Goal: Information Seeking & Learning: Learn about a topic

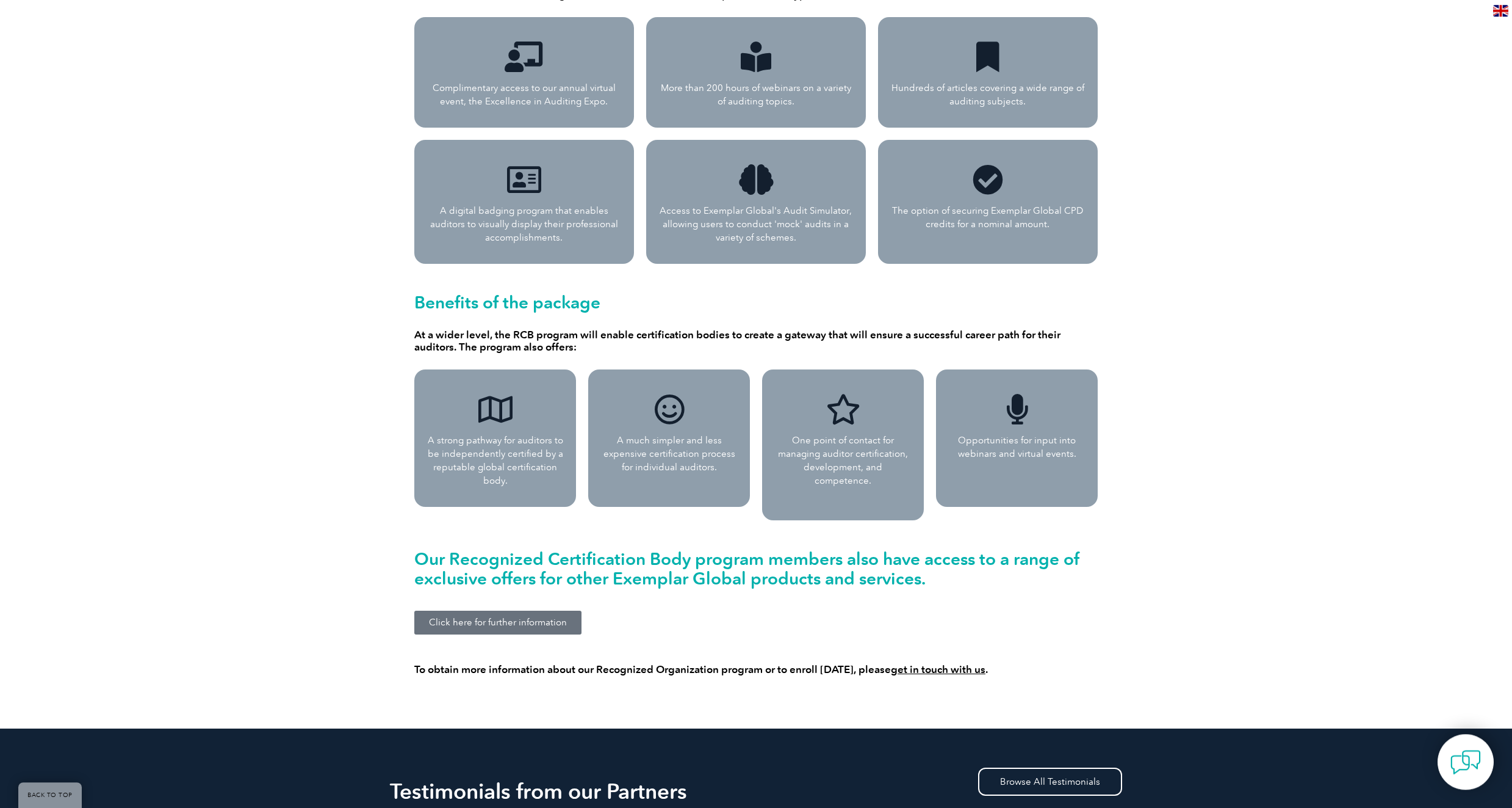
scroll to position [906, 0]
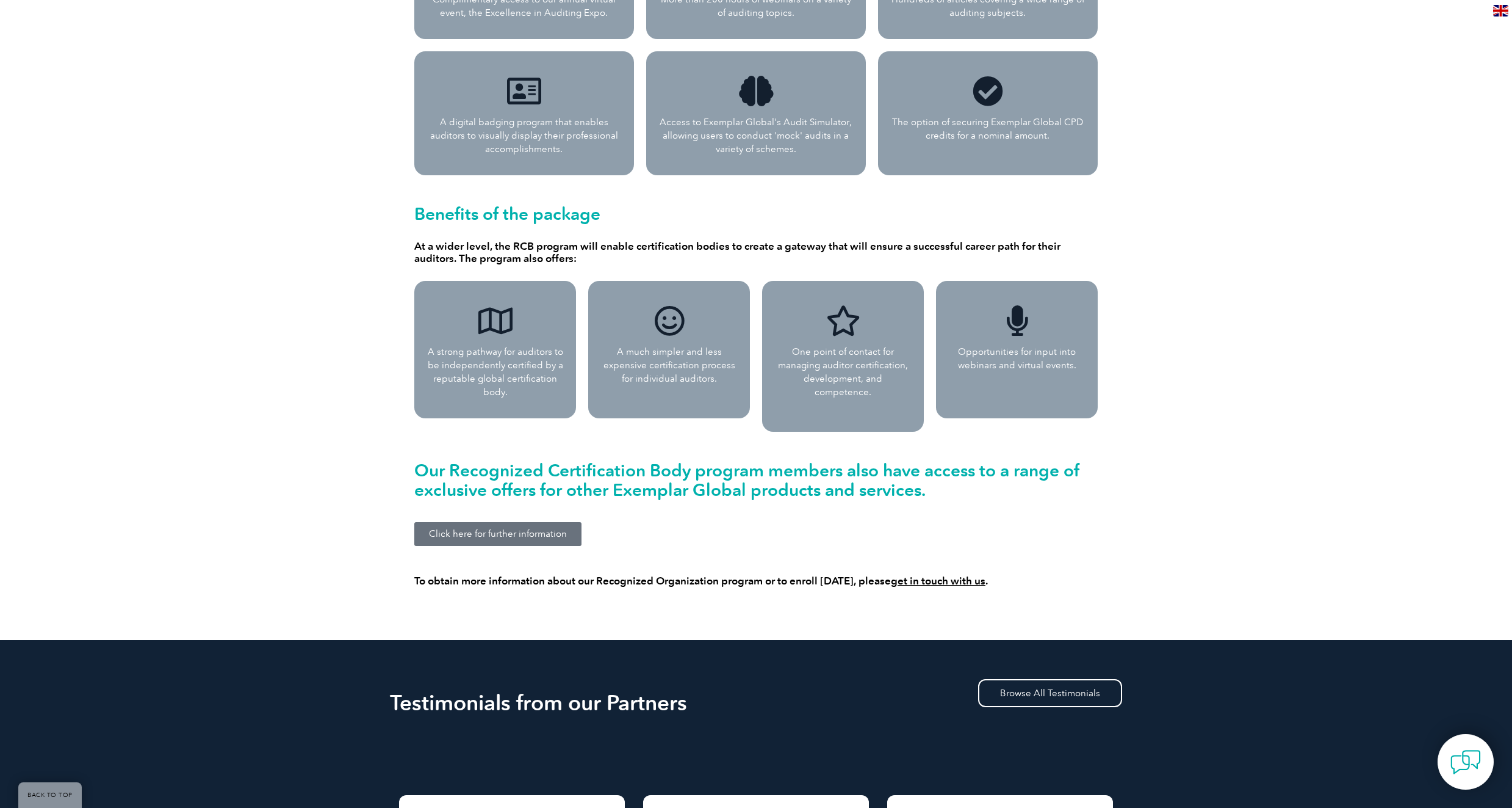
click at [503, 530] on span "Click here for further information" at bounding box center [498, 533] width 138 height 9
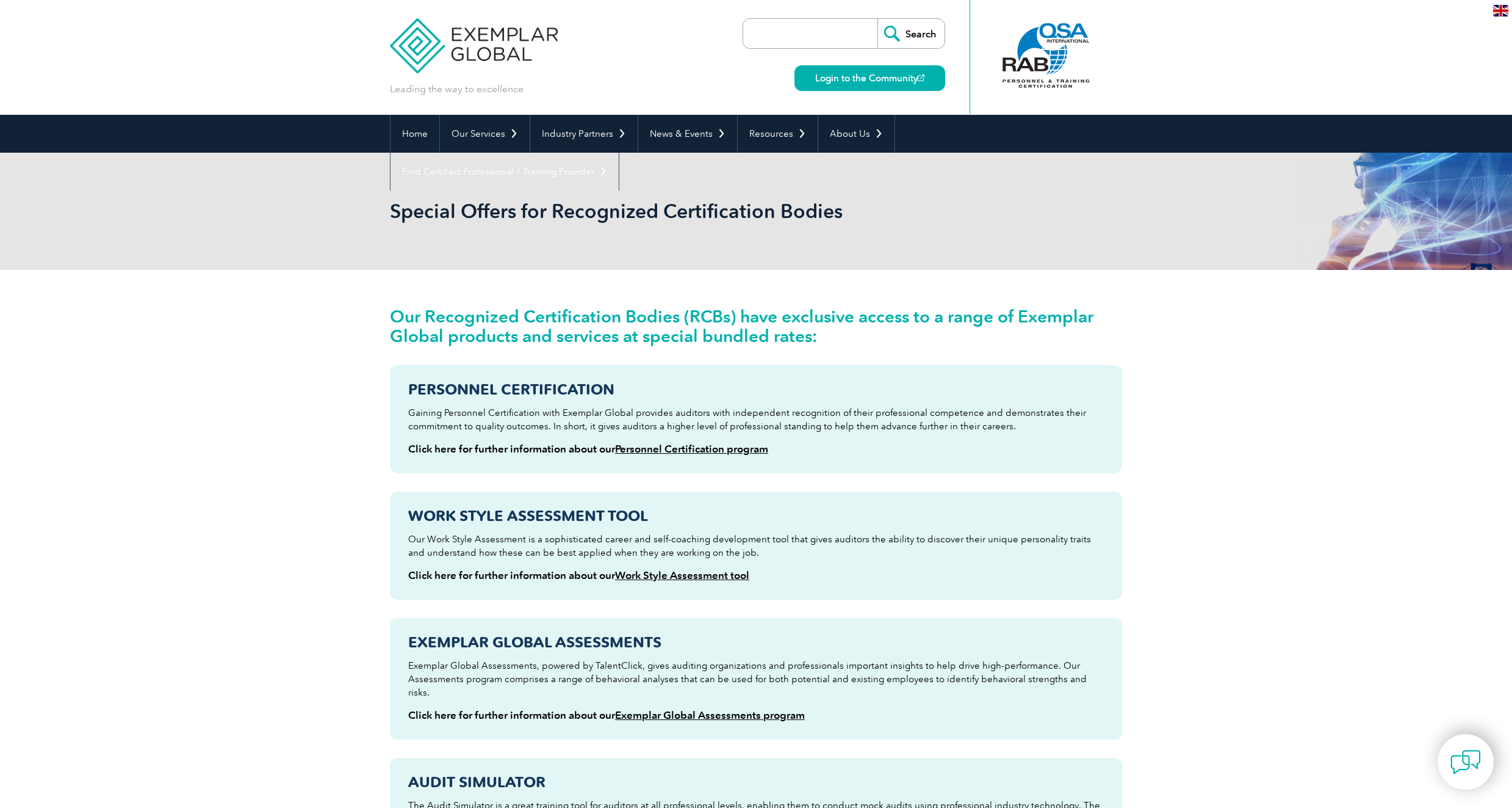
click at [69, 399] on div "Our Recognized Certification Bodies (RCBs) have exclusive access to a range of …" at bounding box center [756, 620] width 1512 height 702
click at [426, 137] on link "Home" at bounding box center [414, 133] width 49 height 38
